Goal: Task Accomplishment & Management: Use online tool/utility

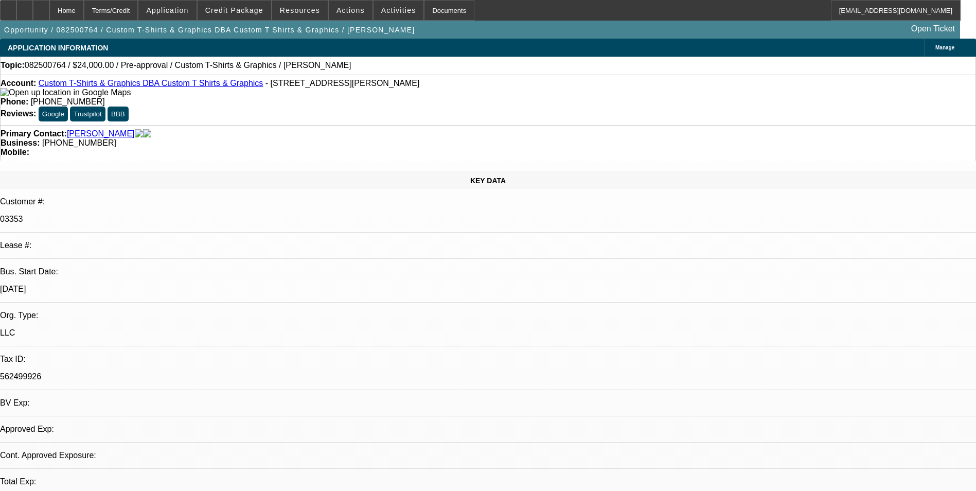
select select "0"
select select "2"
select select "0.1"
select select "1"
select select "2"
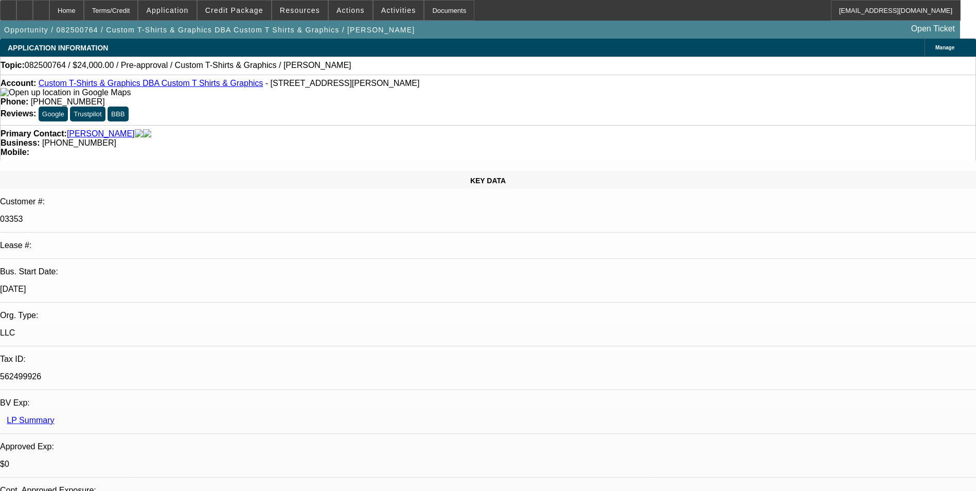
select select "4"
click at [263, 11] on span "Credit Package" at bounding box center [234, 10] width 58 height 8
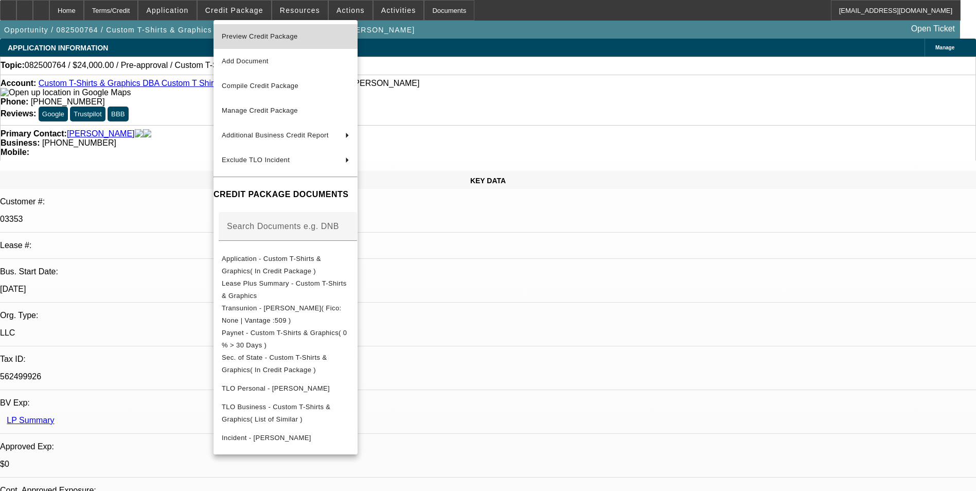
click at [269, 33] on span "Preview Credit Package" at bounding box center [260, 36] width 76 height 8
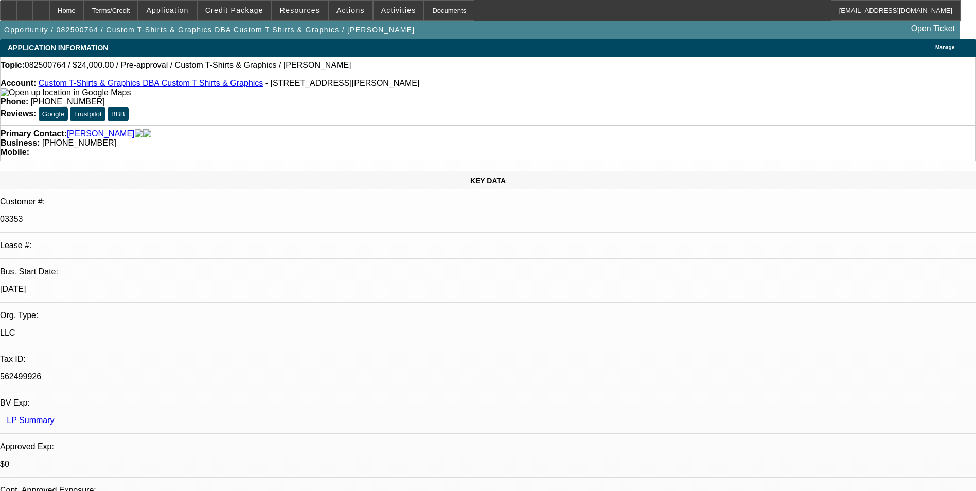
scroll to position [309, 0]
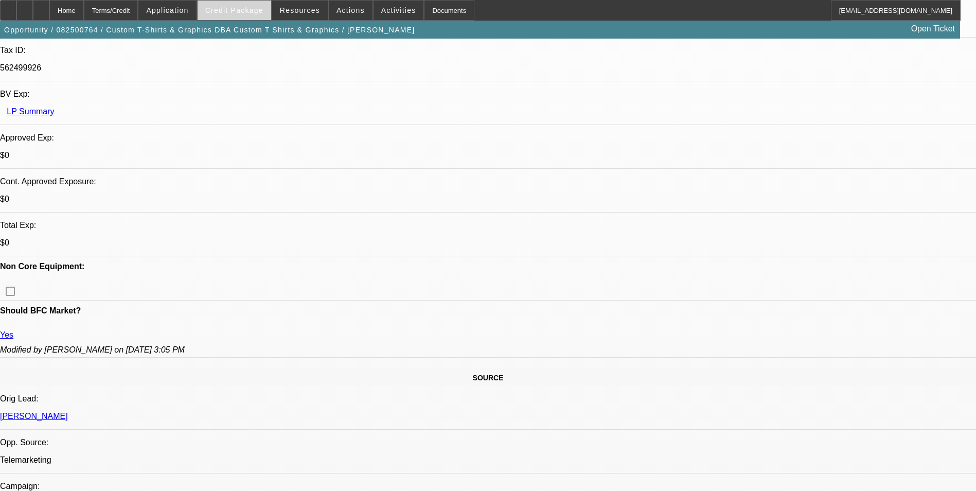
click at [245, 16] on span at bounding box center [235, 10] width 74 height 25
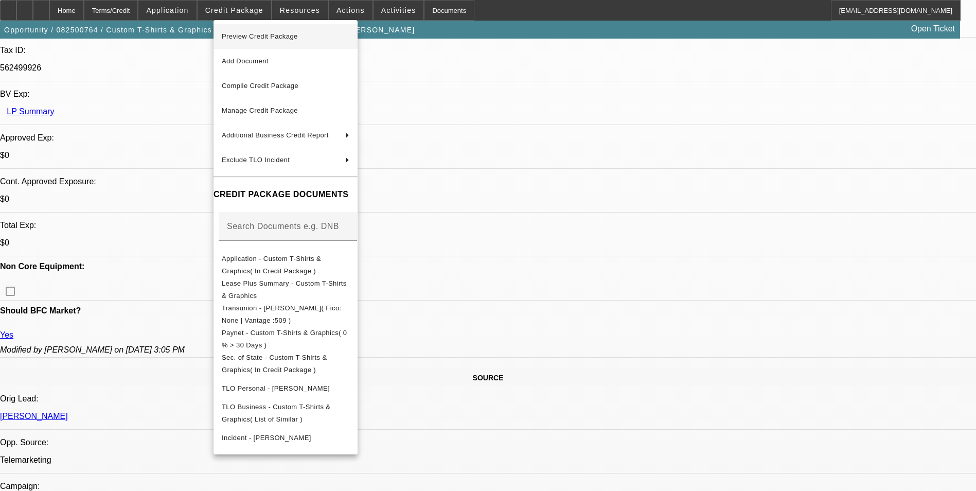
click at [249, 31] on span "Preview Credit Package" at bounding box center [286, 36] width 128 height 12
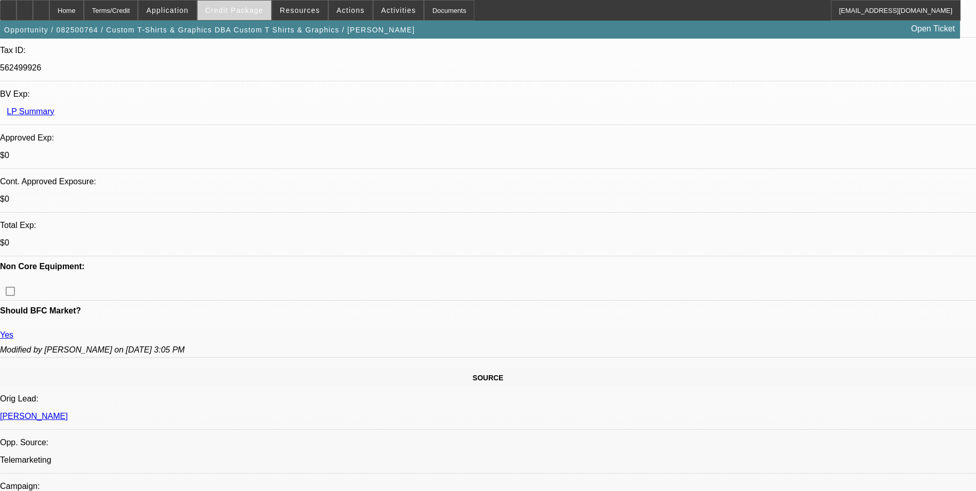
click at [232, 14] on span at bounding box center [235, 10] width 74 height 25
